Goal: Task Accomplishment & Management: Manage account settings

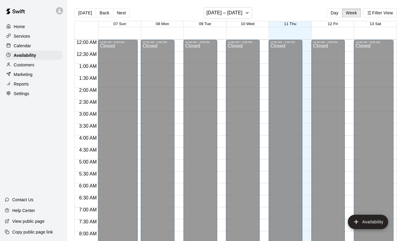
scroll to position [366, 0]
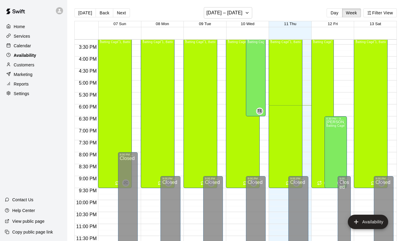
click at [22, 55] on p "Availability" at bounding box center [25, 55] width 22 height 6
click at [15, 40] on div "Services" at bounding box center [34, 36] width 58 height 9
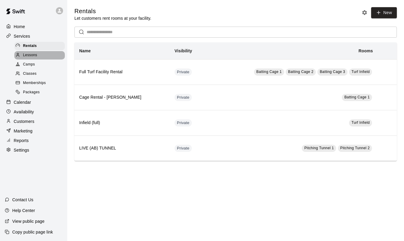
click at [27, 57] on span "Lessons" at bounding box center [30, 55] width 14 height 6
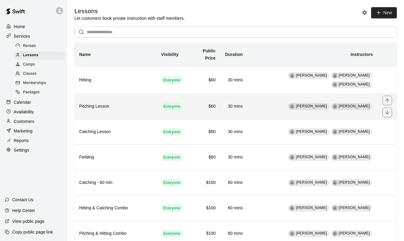
click at [277, 99] on td "[PERSON_NAME] [PERSON_NAME]" at bounding box center [312, 106] width 130 height 25
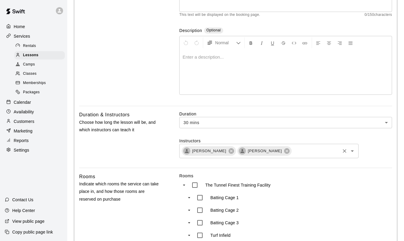
scroll to position [96, 0]
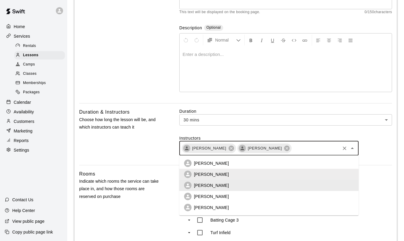
click at [317, 146] on input "text" at bounding box center [315, 147] width 47 height 7
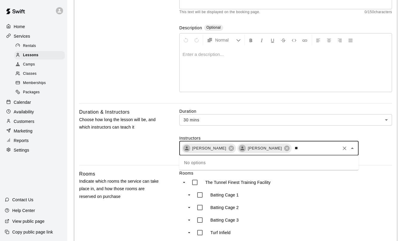
type input "*"
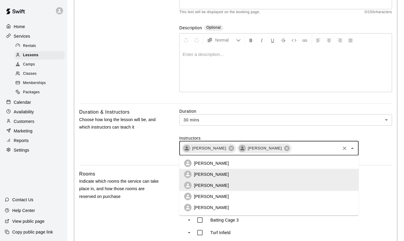
click at [212, 164] on p "[PERSON_NAME]" at bounding box center [211, 163] width 35 height 6
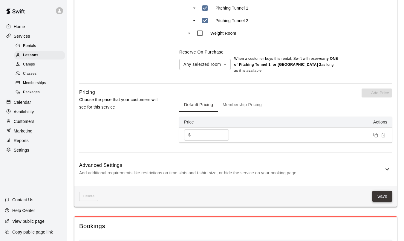
scroll to position [344, 0]
click at [380, 190] on button "Save" at bounding box center [382, 195] width 20 height 11
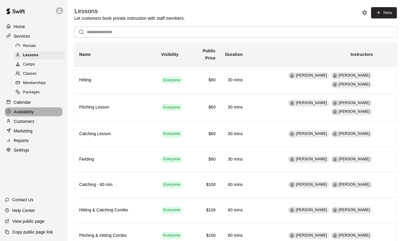
click at [27, 111] on p "Availability" at bounding box center [24, 112] width 20 height 6
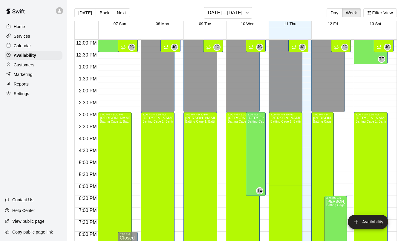
scroll to position [284, 0]
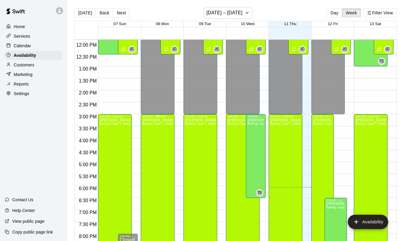
click at [168, 135] on div "[PERSON_NAME] Batting Cage 1, Batting Cage 2, Batting Cage 3, Pitching Tunnel 1…" at bounding box center [158, 238] width 30 height 241
click at [148, 126] on icon "edit" at bounding box center [148, 124] width 7 height 7
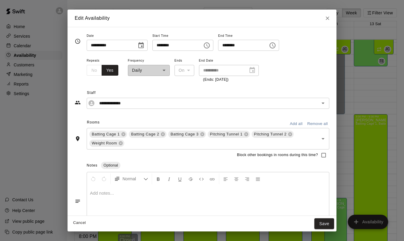
click at [329, 17] on icon "Close" at bounding box center [327, 18] width 6 height 6
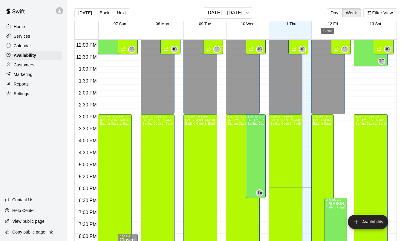
type input "**********"
click at [27, 46] on p "Calendar" at bounding box center [22, 46] width 17 height 6
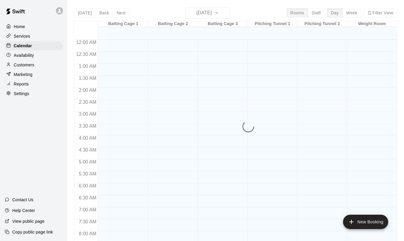
scroll to position [348, 0]
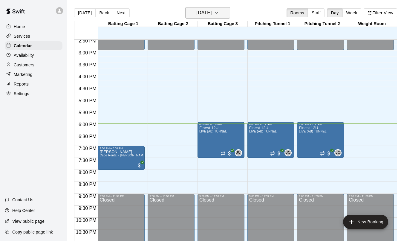
click at [219, 10] on icon "button" at bounding box center [216, 12] width 5 height 7
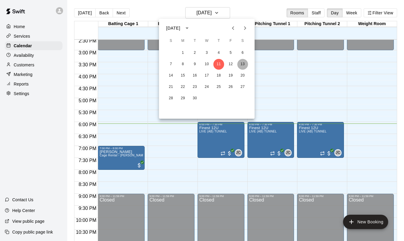
click at [242, 65] on button "13" at bounding box center [242, 64] width 11 height 11
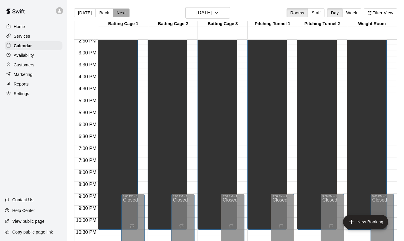
click at [124, 15] on button "Next" at bounding box center [121, 12] width 17 height 9
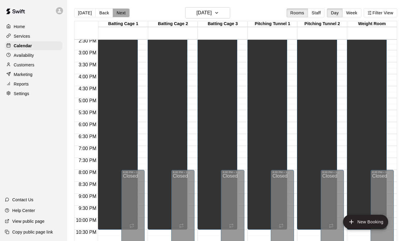
click at [124, 15] on button "Next" at bounding box center [121, 12] width 17 height 9
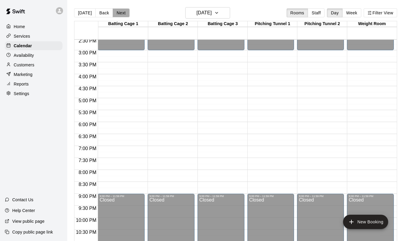
click at [124, 15] on button "Next" at bounding box center [121, 12] width 17 height 9
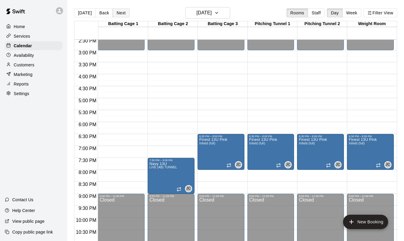
click at [124, 15] on button "Next" at bounding box center [121, 12] width 17 height 9
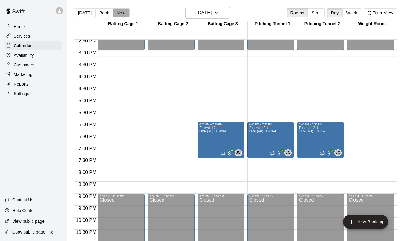
click at [124, 15] on button "Next" at bounding box center [121, 12] width 17 height 9
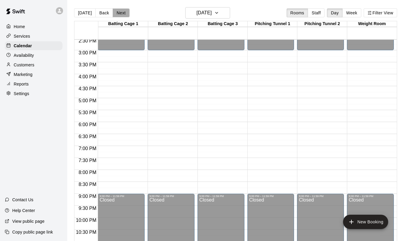
click at [124, 15] on button "Next" at bounding box center [121, 12] width 17 height 9
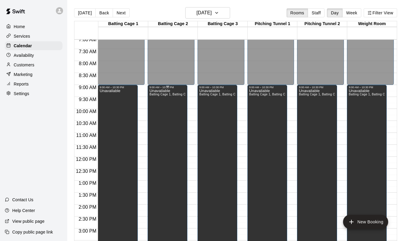
scroll to position [134, 0]
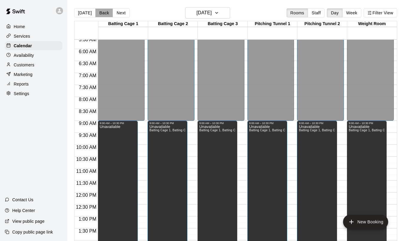
click at [107, 10] on button "Back" at bounding box center [104, 12] width 18 height 9
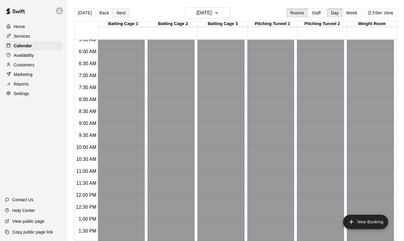
click at [122, 13] on button "Next" at bounding box center [121, 12] width 17 height 9
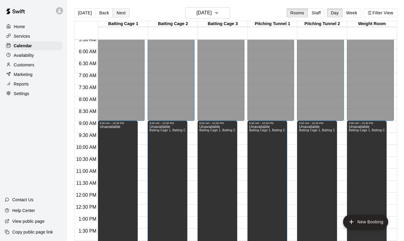
click at [122, 13] on button "Next" at bounding box center [121, 12] width 17 height 9
click at [24, 39] on div "Services" at bounding box center [34, 36] width 58 height 9
